Goal: Task Accomplishment & Management: Manage account settings

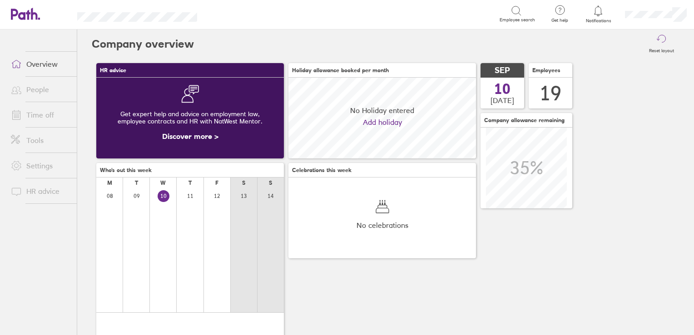
scroll to position [80, 188]
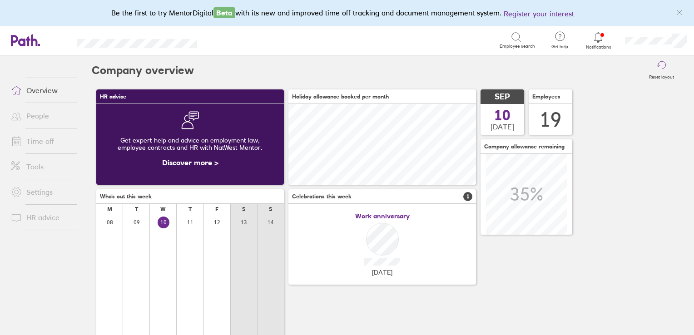
click at [600, 45] on span "Notifications" at bounding box center [599, 47] width 30 height 5
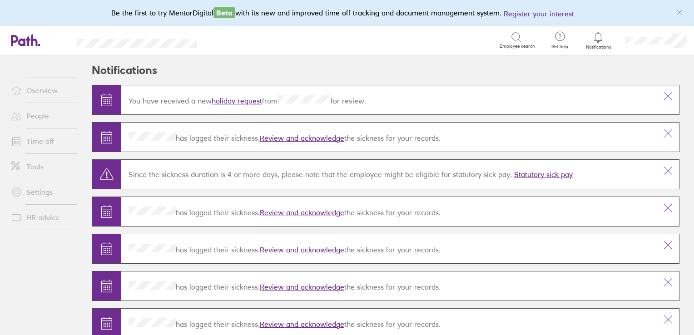
click at [238, 97] on link "holiday request" at bounding box center [237, 100] width 50 height 9
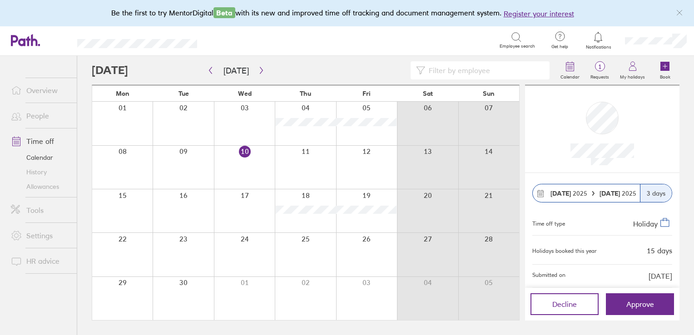
click at [46, 117] on link "People" at bounding box center [40, 116] width 73 height 18
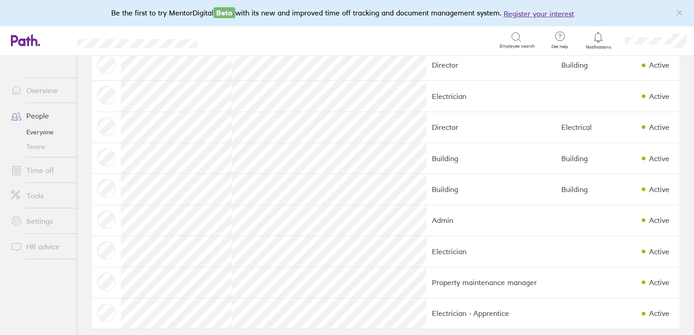
scroll to position [379, 0]
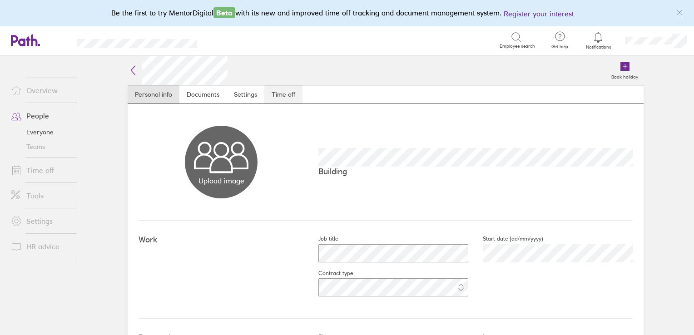
click at [289, 94] on link "Time off" at bounding box center [283, 94] width 38 height 18
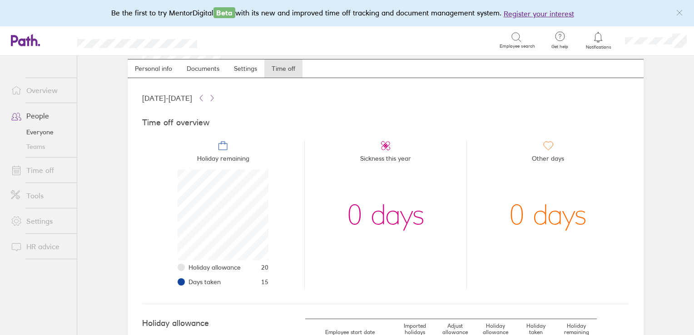
scroll to position [28, 0]
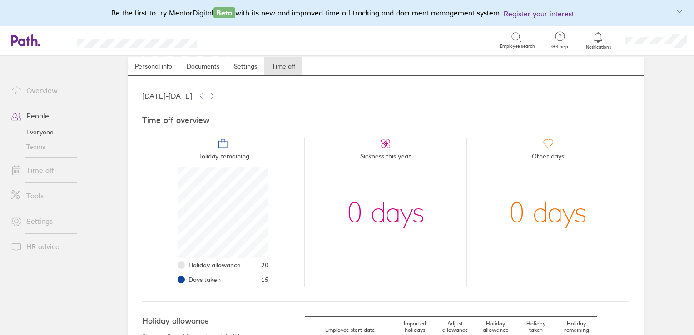
click at [593, 48] on span "Notifications" at bounding box center [599, 47] width 30 height 5
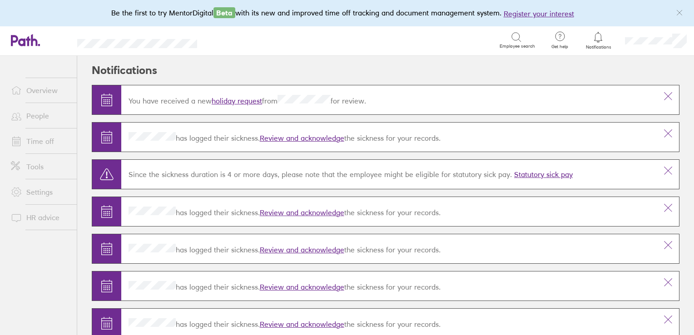
click at [237, 100] on link "holiday request" at bounding box center [237, 100] width 50 height 9
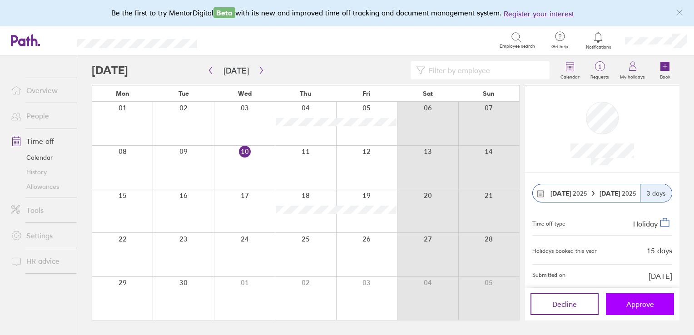
click at [632, 303] on span "Approve" at bounding box center [641, 304] width 28 height 8
